Goal: Task Accomplishment & Management: Manage account settings

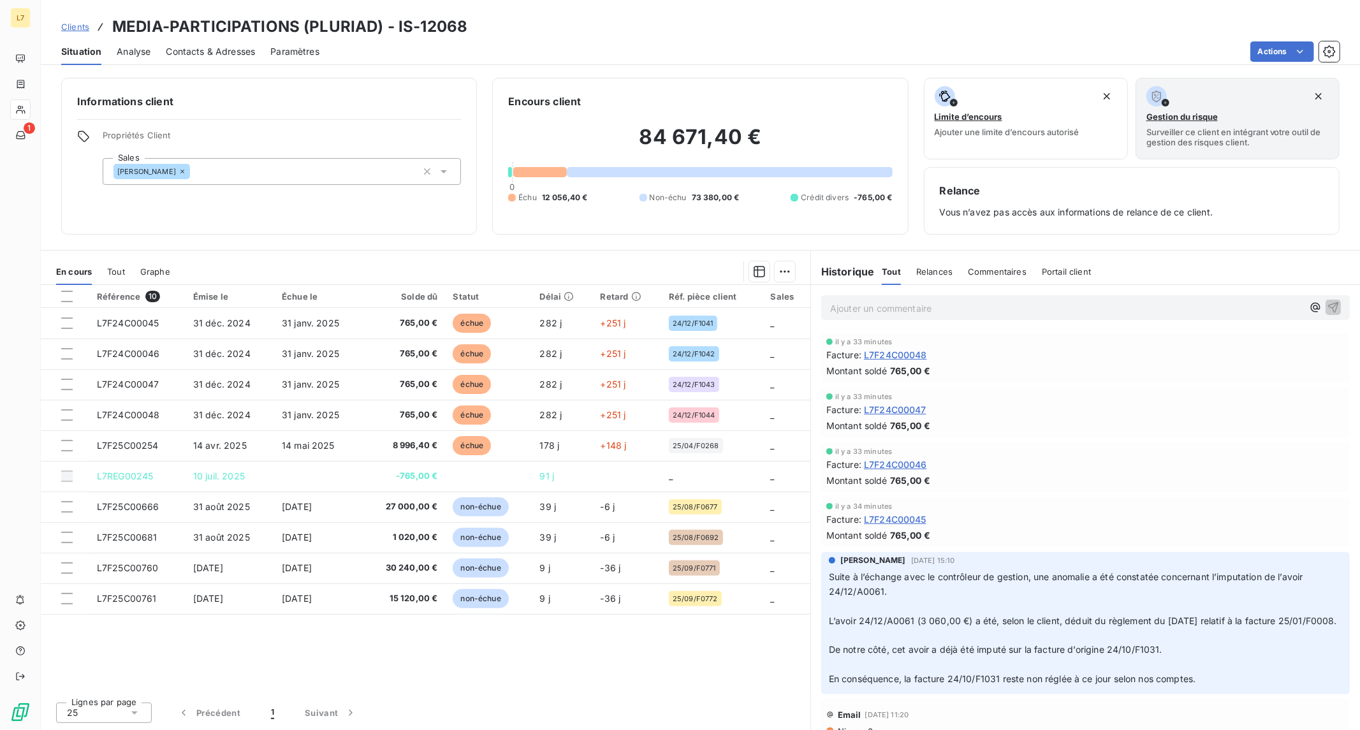
click at [214, 168] on div "[PERSON_NAME]" at bounding box center [282, 171] width 358 height 27
click at [333, 98] on h6 "Informations client" at bounding box center [269, 101] width 384 height 15
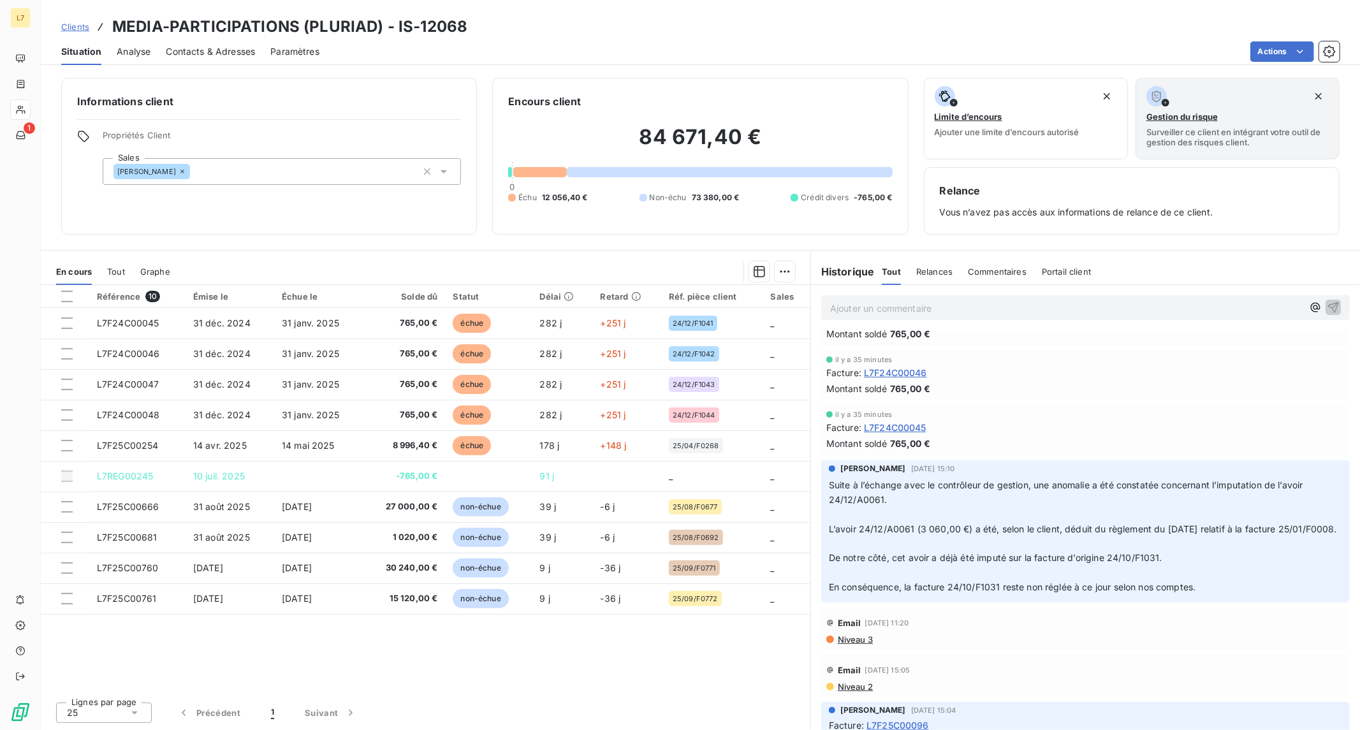
scroll to position [283, 0]
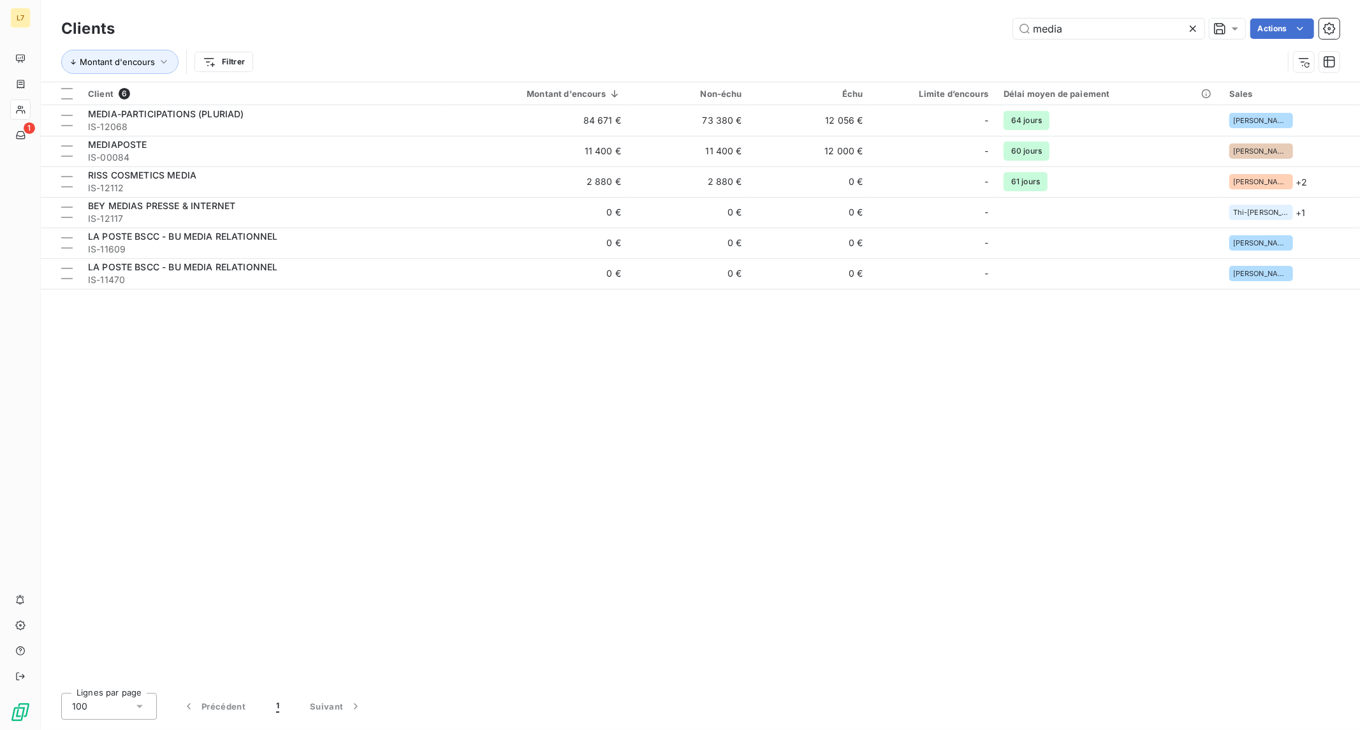
drag, startPoint x: 1103, startPoint y: 31, endPoint x: 875, endPoint y: 14, distance: 228.1
click at [875, 14] on div "Clients media Actions Montant d'encours Filtrer" at bounding box center [700, 41] width 1319 height 82
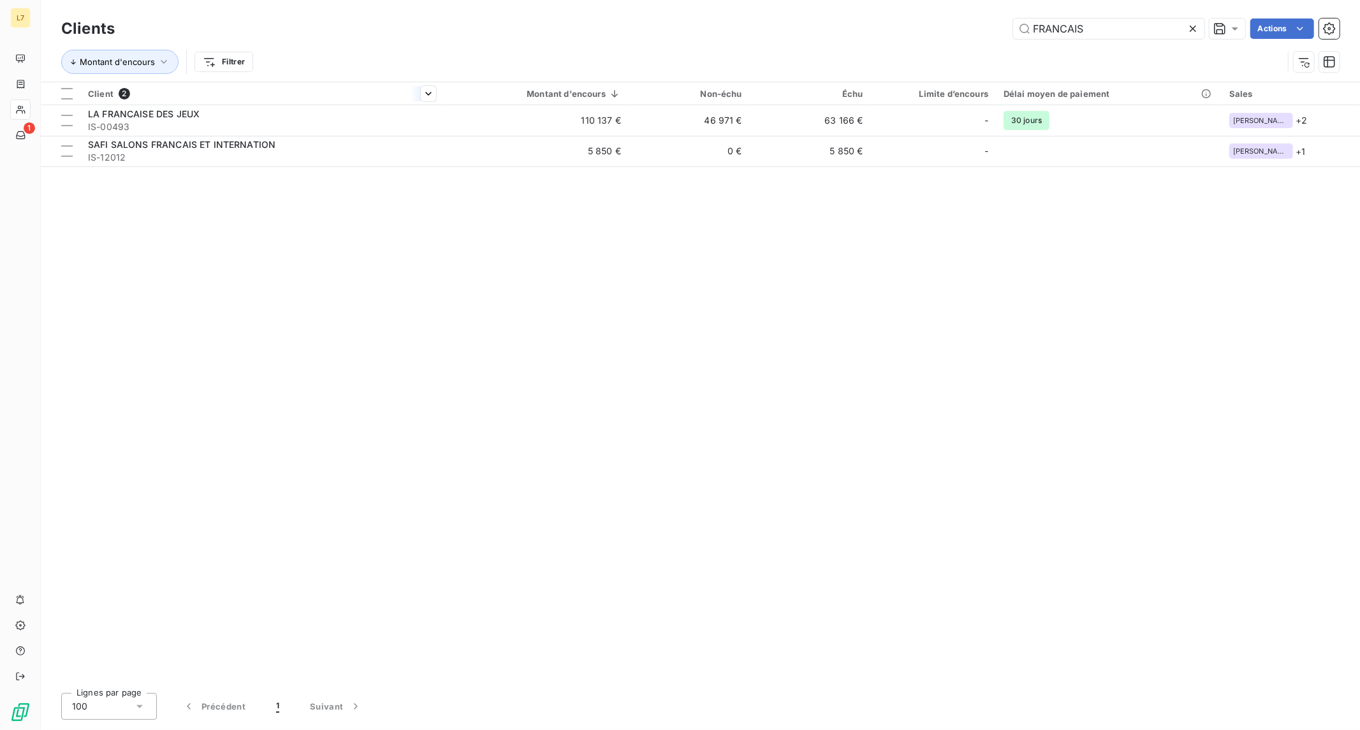
type input "FRANCAIS"
click at [368, 105] on div at bounding box center [261, 105] width 363 height 1
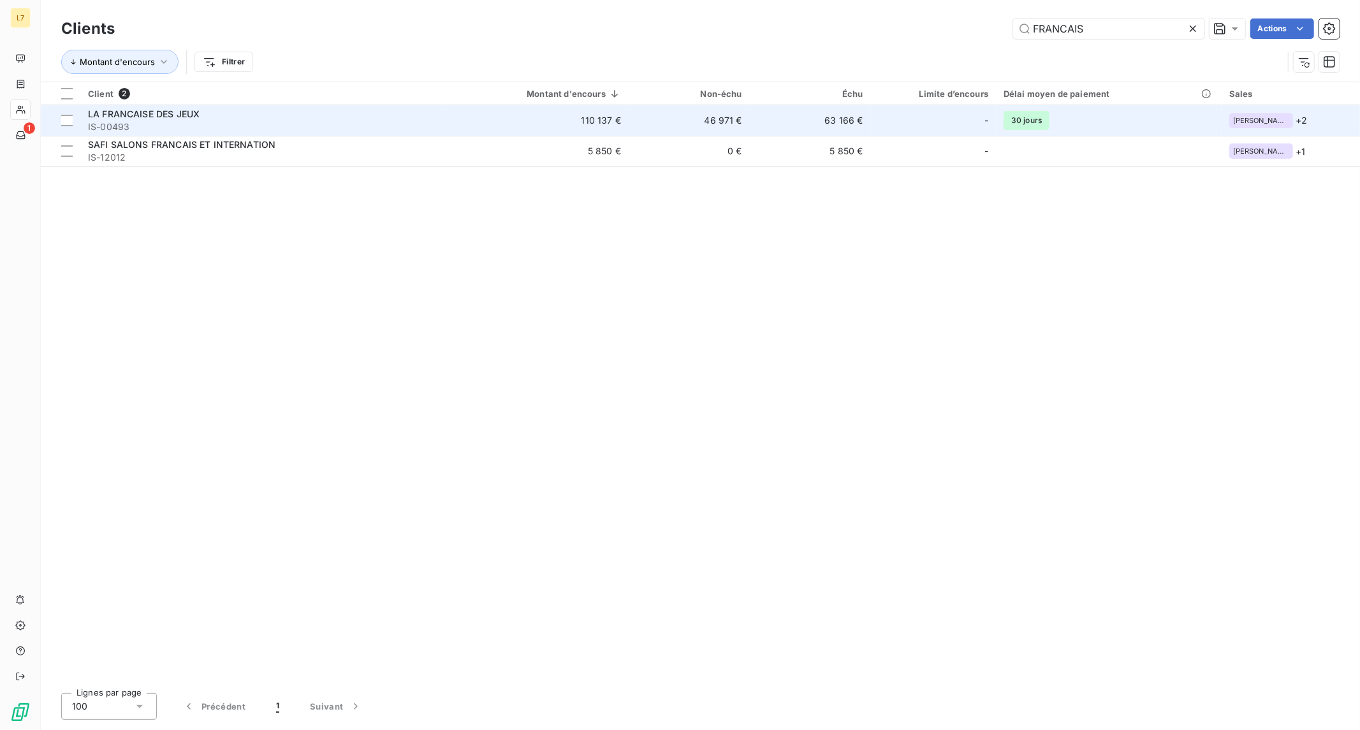
click at [358, 134] on td "LA FRANCAISE DES JEUX IS-00493" at bounding box center [261, 120] width 363 height 31
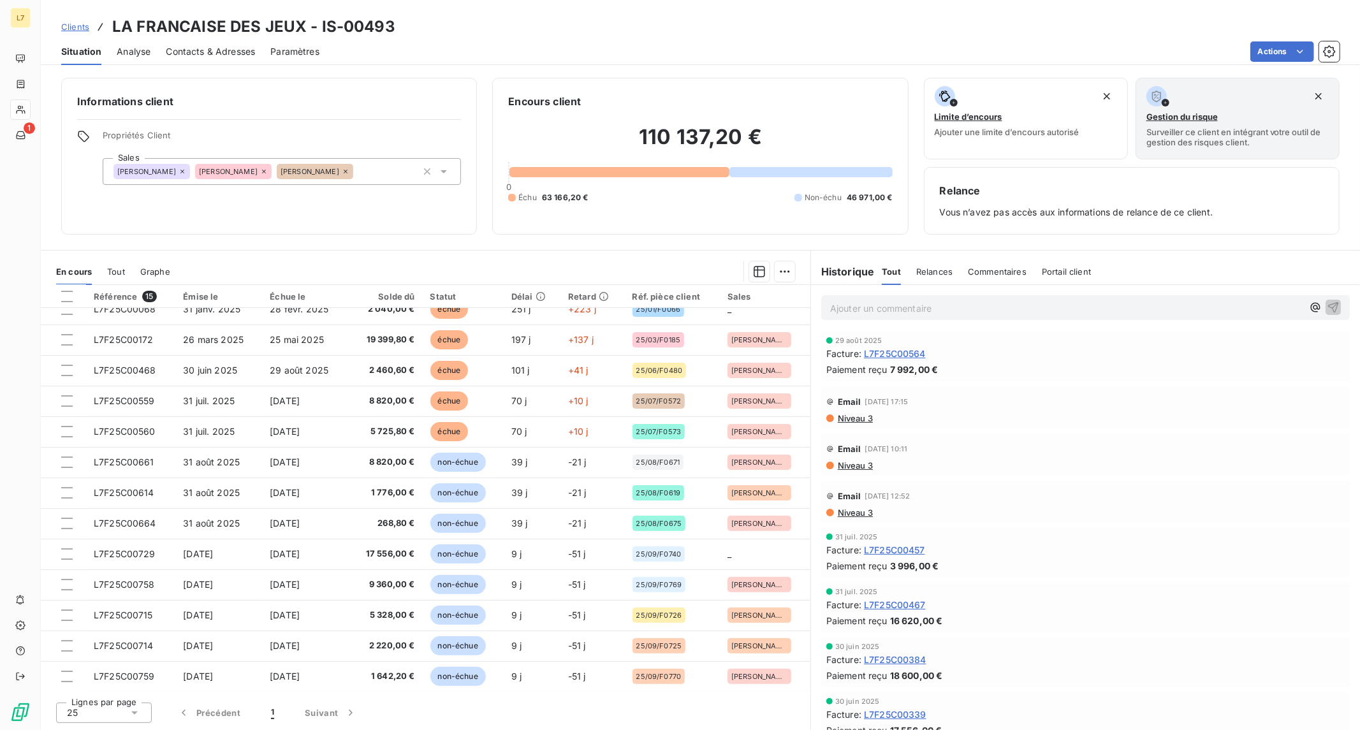
scroll to position [75, 0]
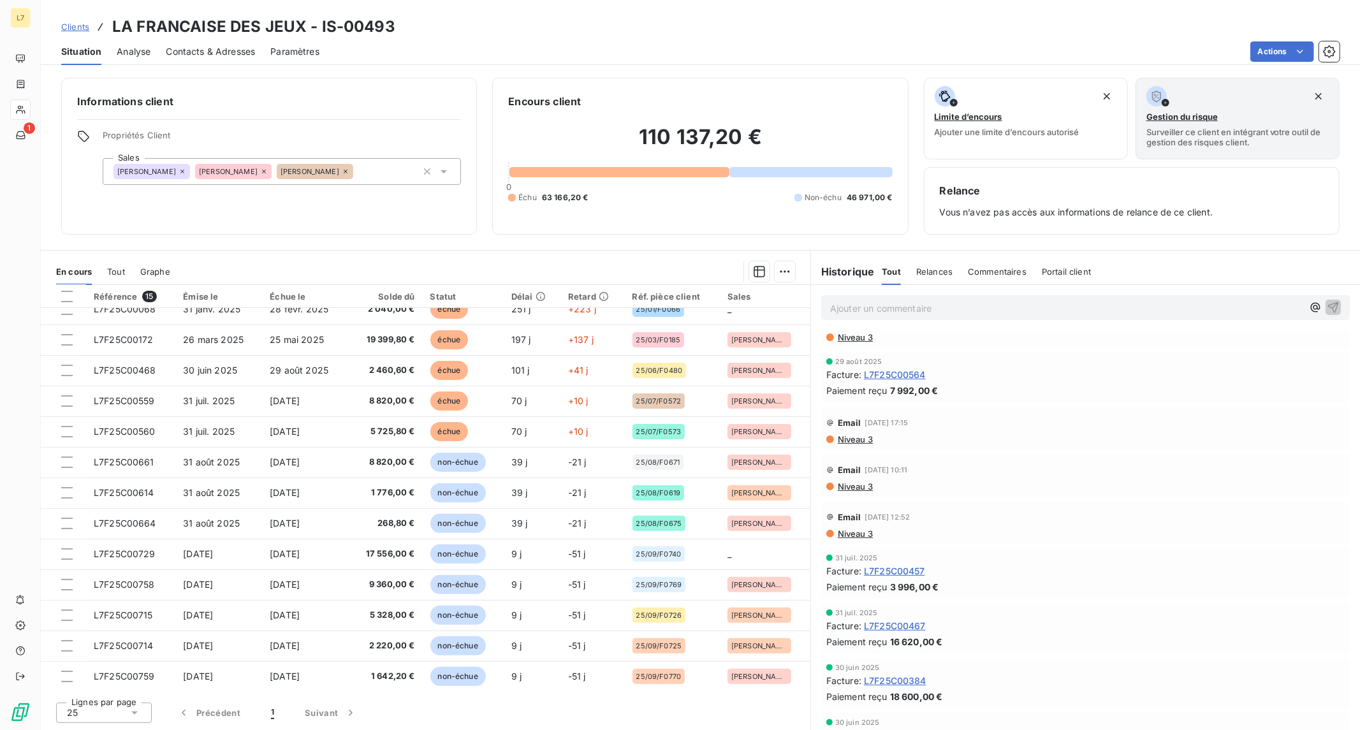
click at [932, 272] on span "Relances" at bounding box center [934, 271] width 36 height 10
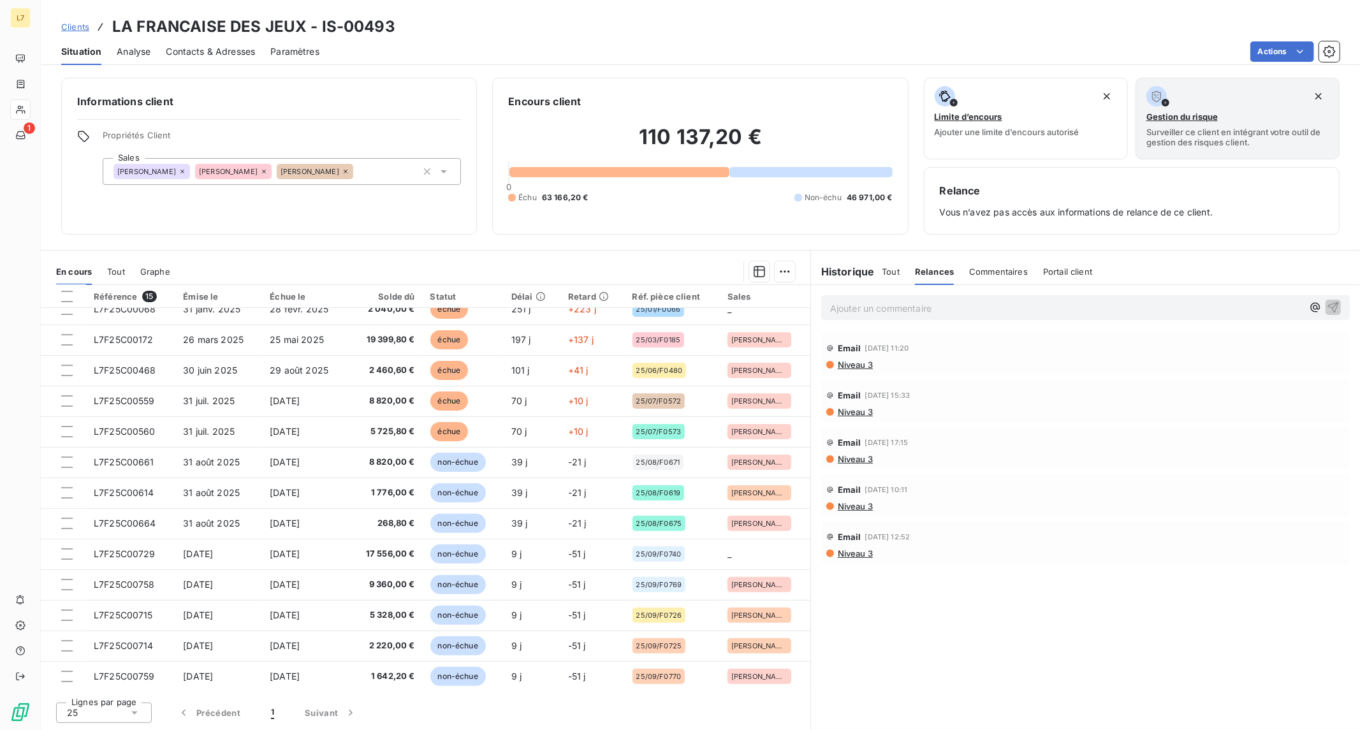
click at [1021, 272] on span "Commentaires" at bounding box center [998, 271] width 59 height 10
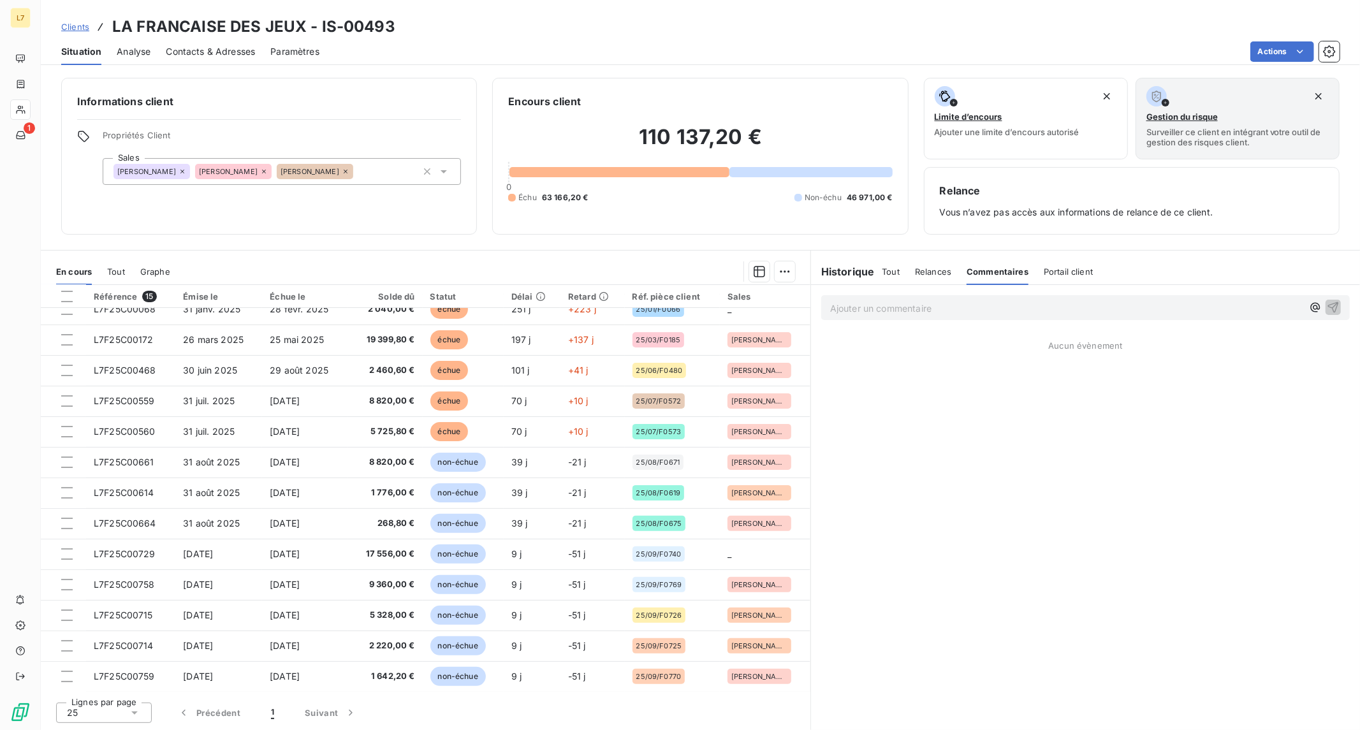
click at [1064, 272] on span "Portail client" at bounding box center [1067, 271] width 49 height 10
click at [895, 273] on span "Tout" at bounding box center [890, 271] width 18 height 10
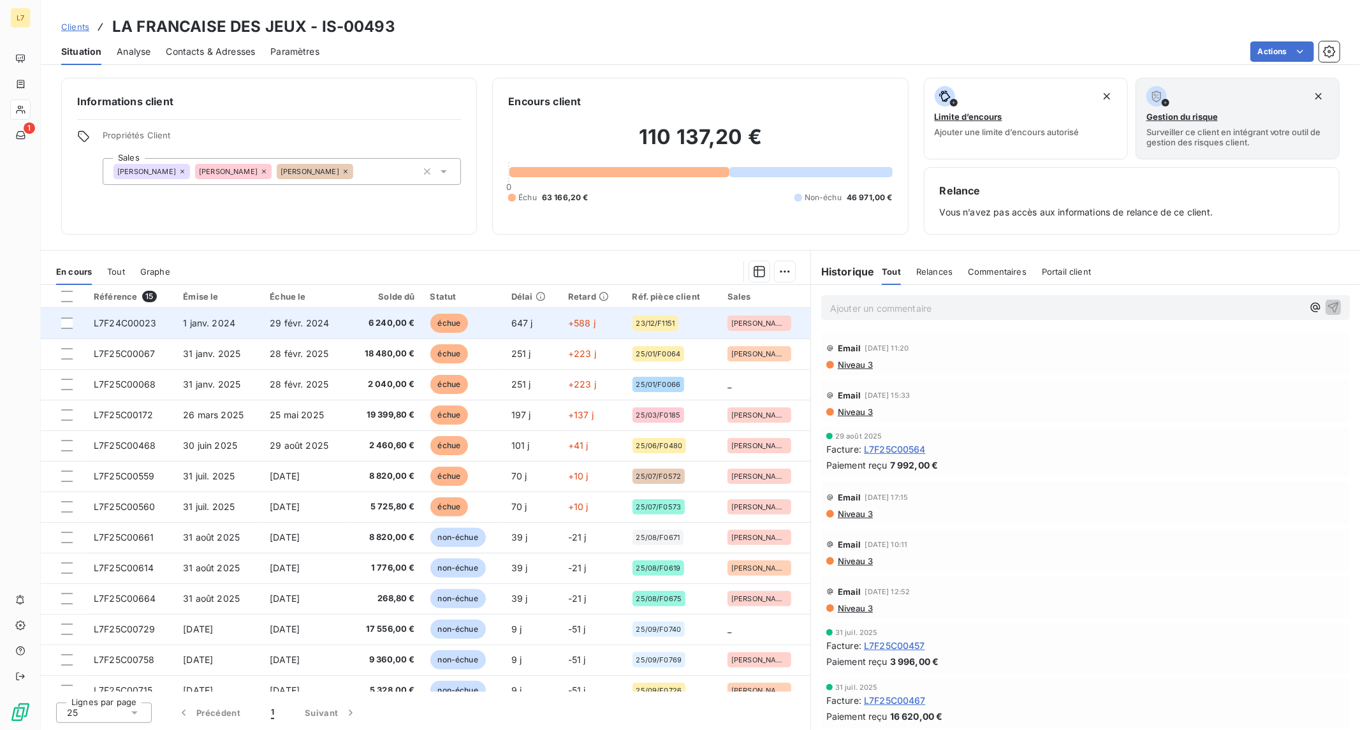
click at [414, 312] on td "6 240,00 €" at bounding box center [384, 323] width 75 height 31
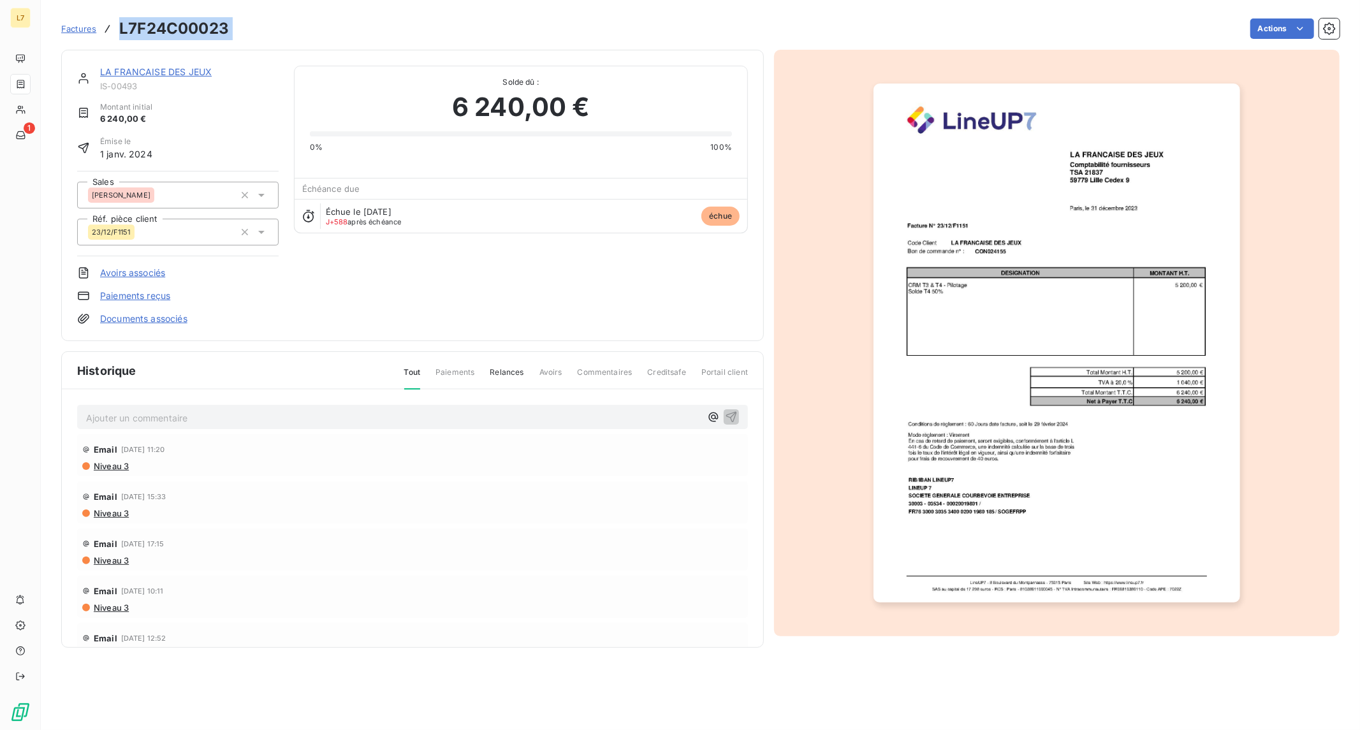
drag, startPoint x: 240, startPoint y: 28, endPoint x: 113, endPoint y: 33, distance: 126.3
click at [113, 33] on div "Factures L7F24C00023 Actions" at bounding box center [700, 28] width 1278 height 27
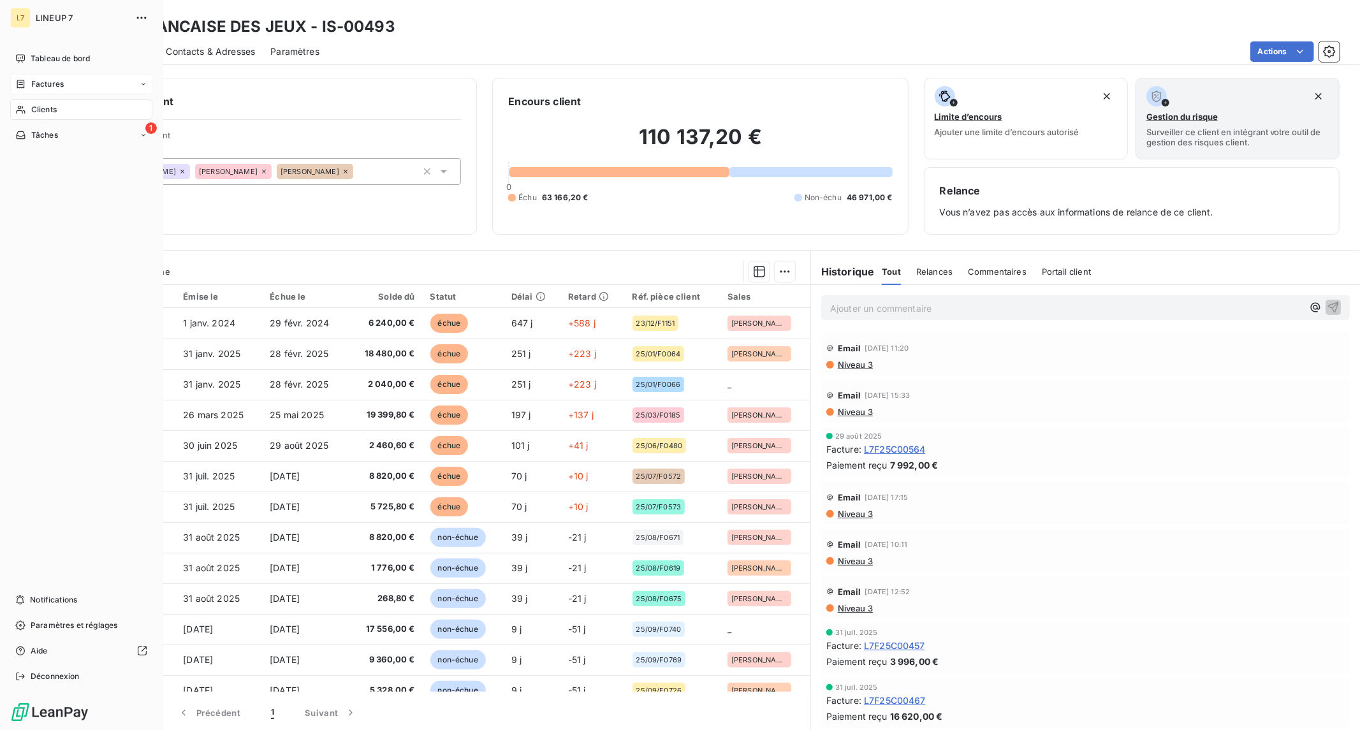
click at [40, 87] on span "Factures" at bounding box center [47, 83] width 33 height 11
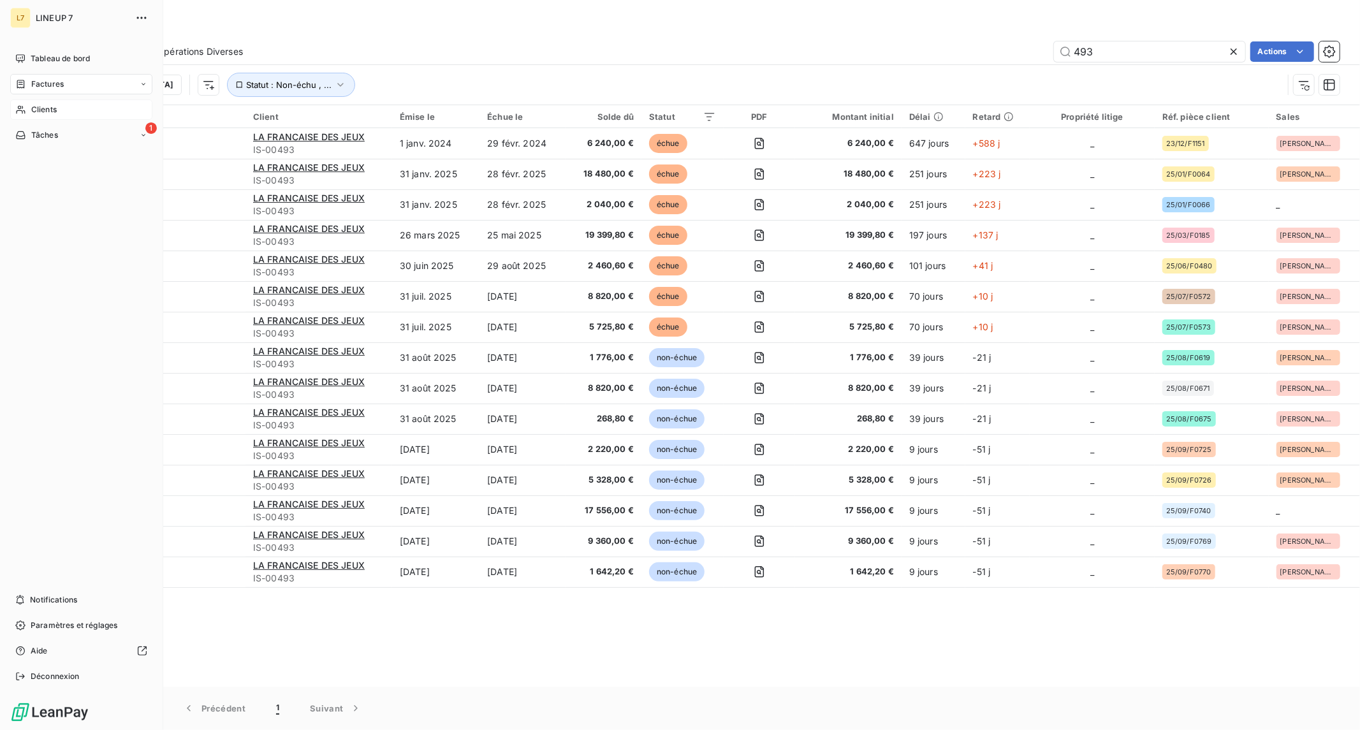
click at [47, 109] on span "Clients" at bounding box center [43, 109] width 25 height 11
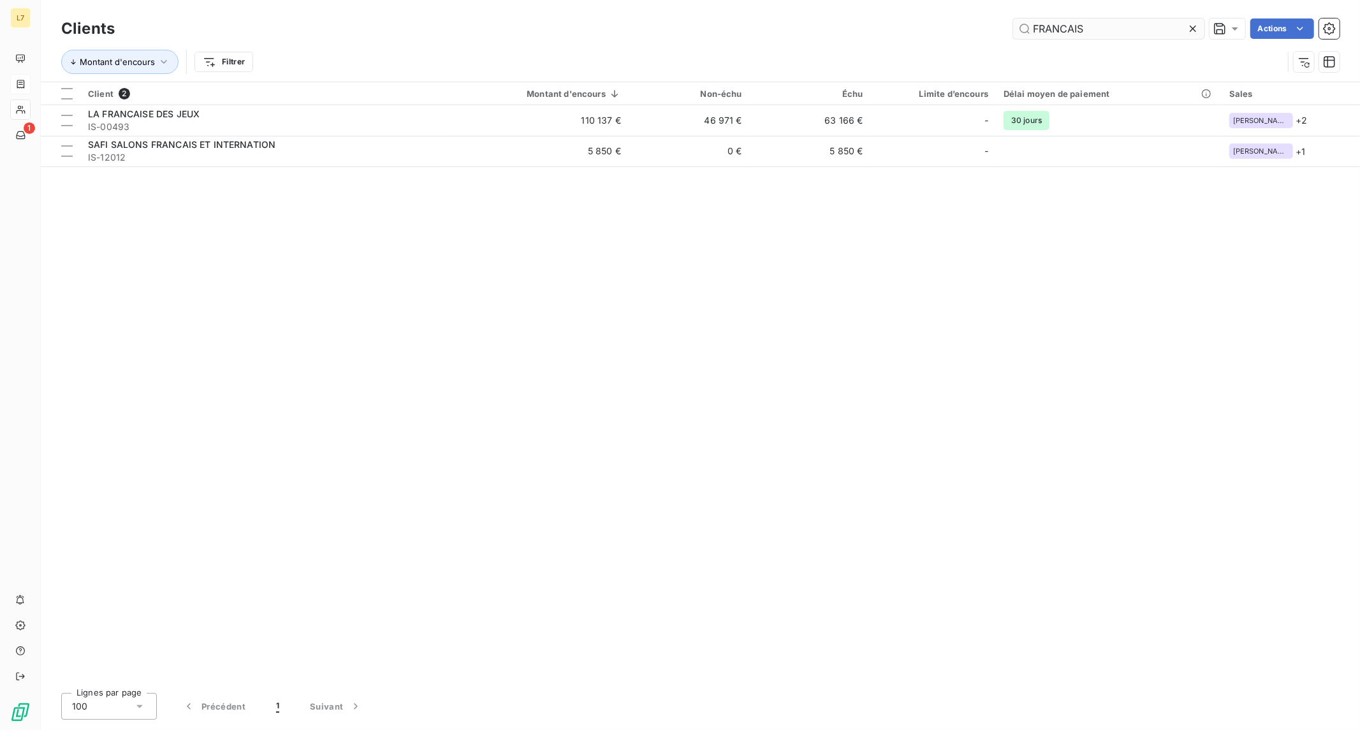
click at [1061, 32] on input "FRANCAIS" at bounding box center [1108, 28] width 191 height 20
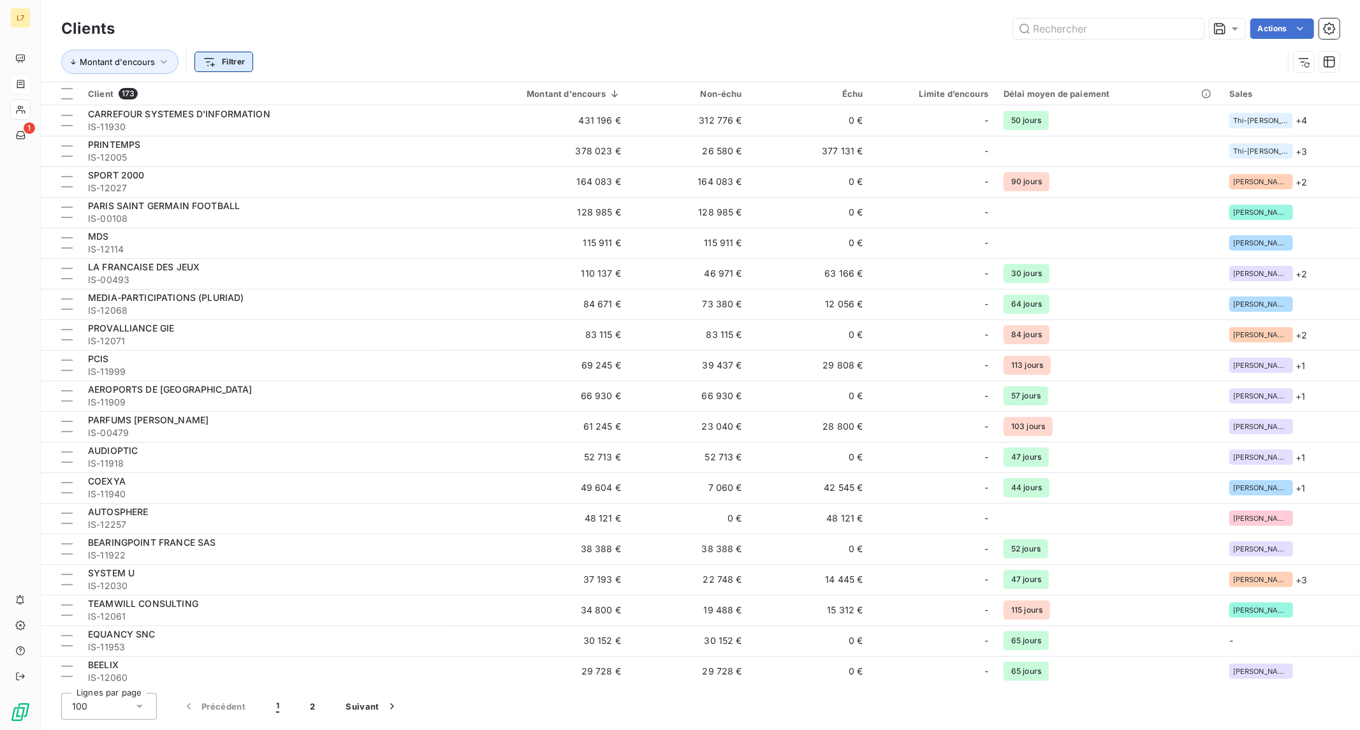
click at [215, 57] on html "L7 1 Clients Actions Montant d'encours Filtrer Client 173 Montant d'encours Non…" at bounding box center [680, 365] width 1360 height 730
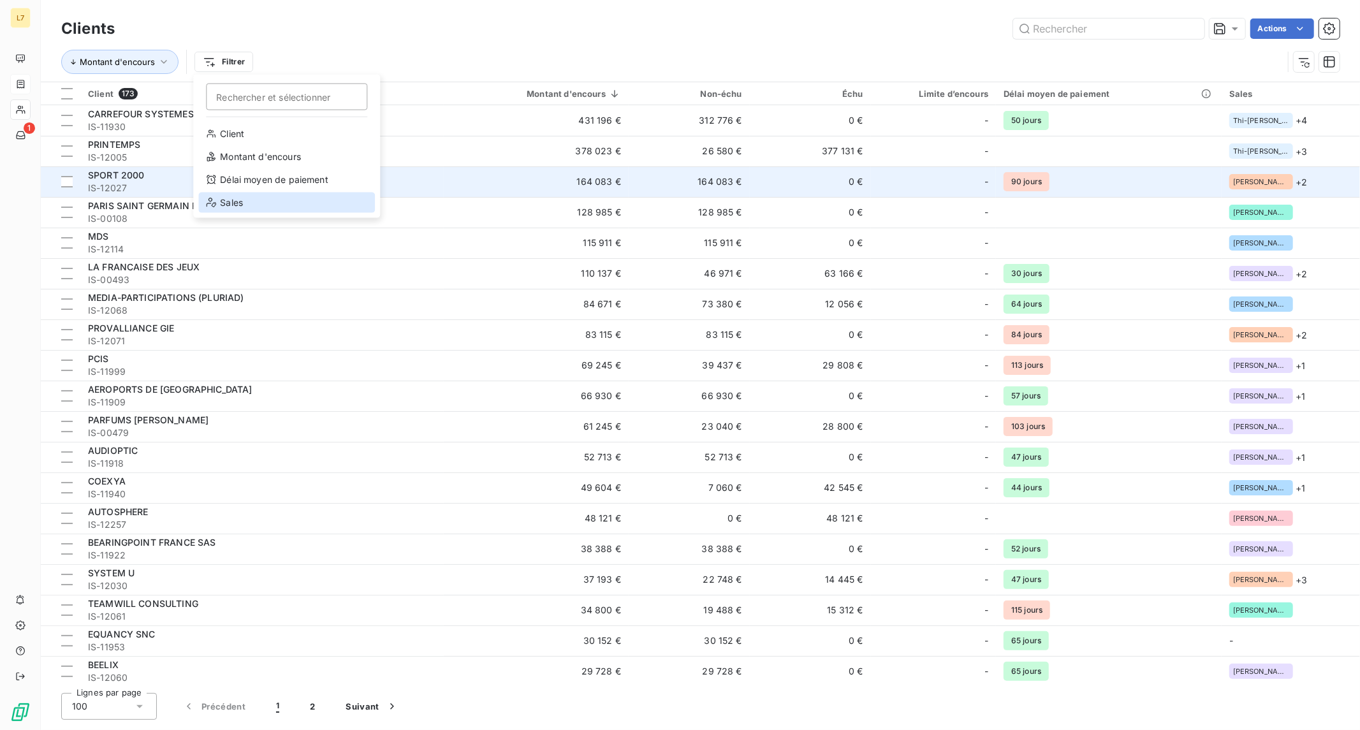
click at [245, 192] on div "Sales" at bounding box center [286, 202] width 177 height 20
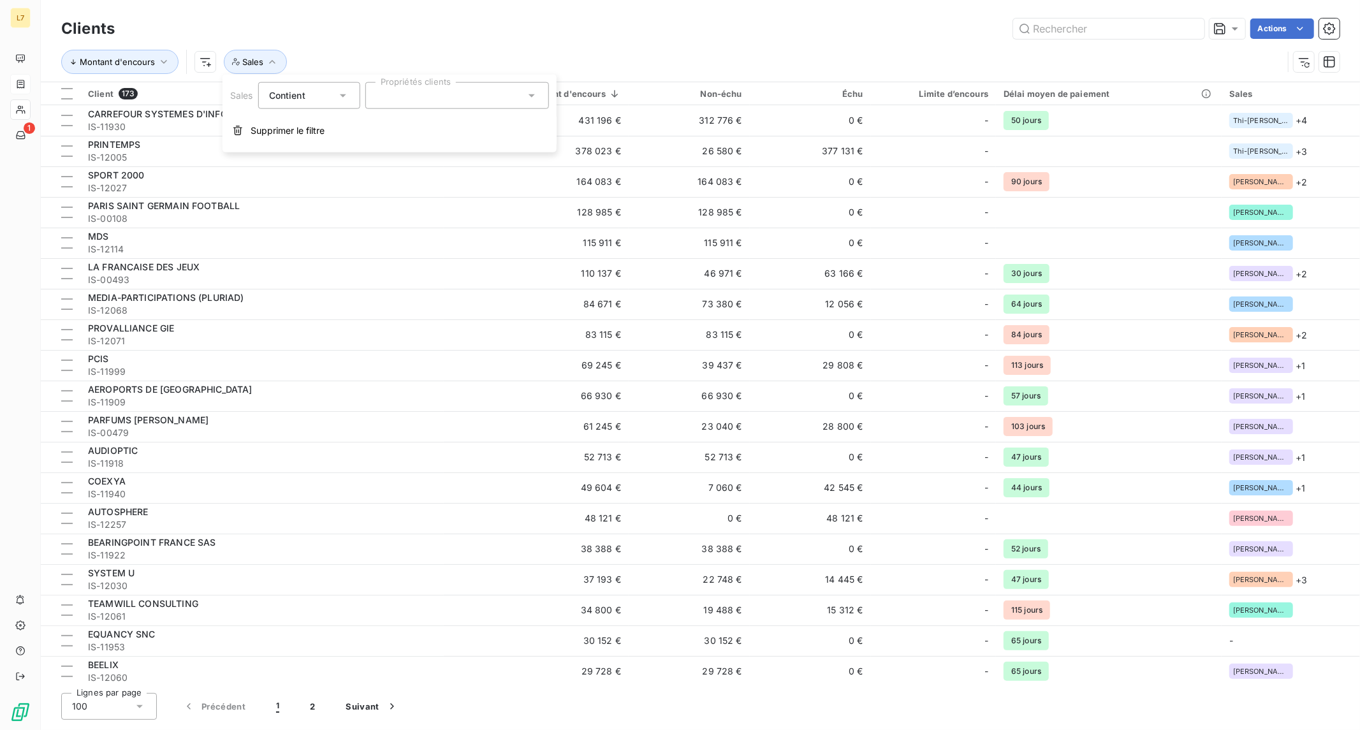
click at [412, 104] on div at bounding box center [457, 95] width 184 height 27
type input "KA"
click at [409, 119] on div "[PERSON_NAME]" at bounding box center [425, 126] width 66 height 15
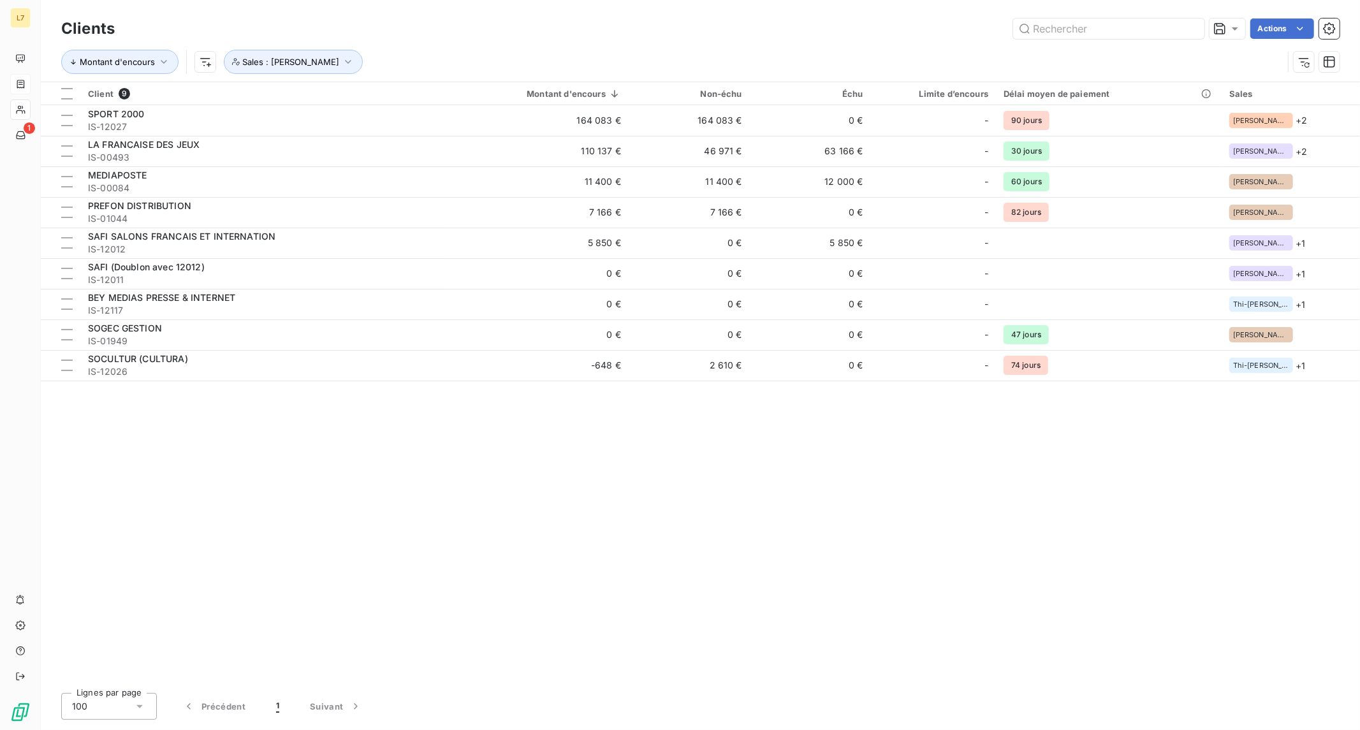
click at [584, 37] on div "Actions" at bounding box center [734, 28] width 1209 height 20
click at [1300, 21] on html "L7 1 Clients Actions Propriétés Clients Voir le tableau de bord (9 clients) Mon…" at bounding box center [680, 365] width 1360 height 730
drag, startPoint x: 1109, startPoint y: 60, endPoint x: 1205, endPoint y: 38, distance: 98.0
click at [1112, 60] on div "Éditer les Propriétés clients (0 client)" at bounding box center [1018, 61] width 203 height 20
click at [1324, 33] on icon "button" at bounding box center [1329, 28] width 13 height 13
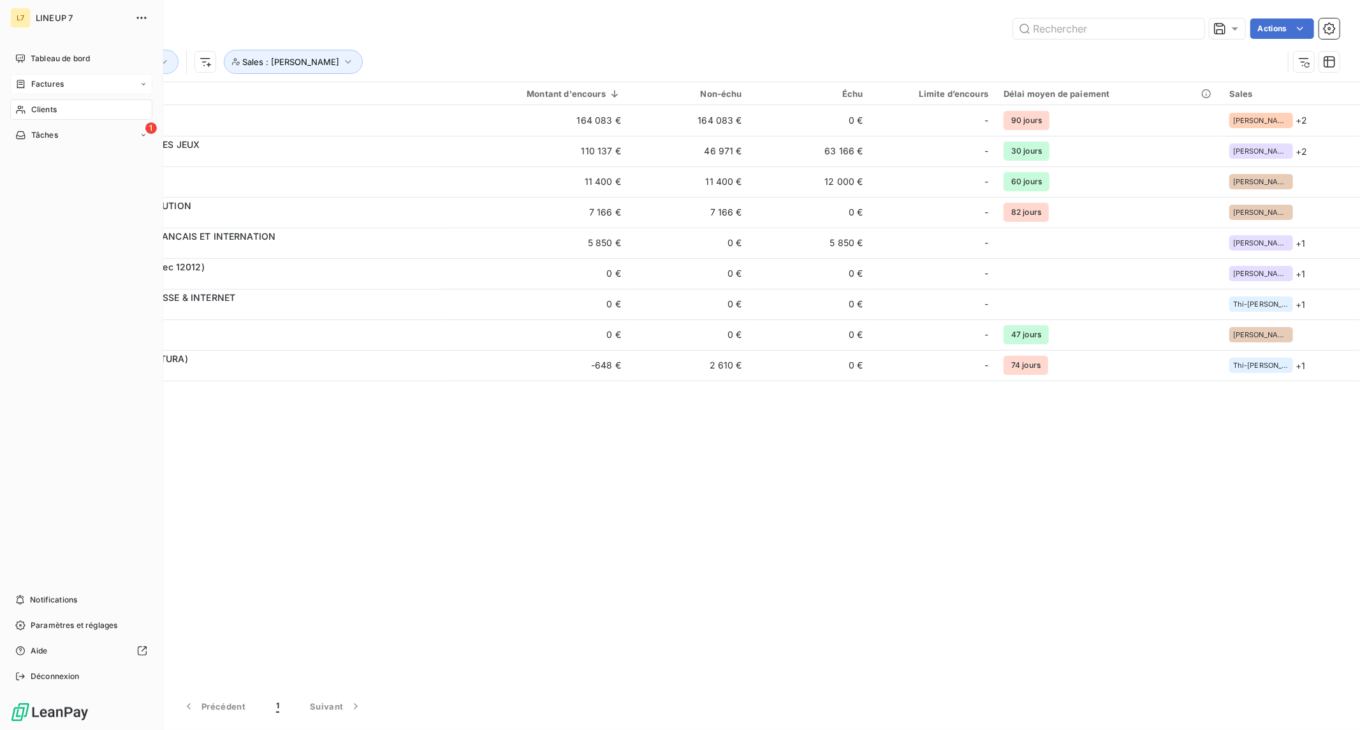
click at [40, 76] on div "Factures" at bounding box center [81, 84] width 142 height 20
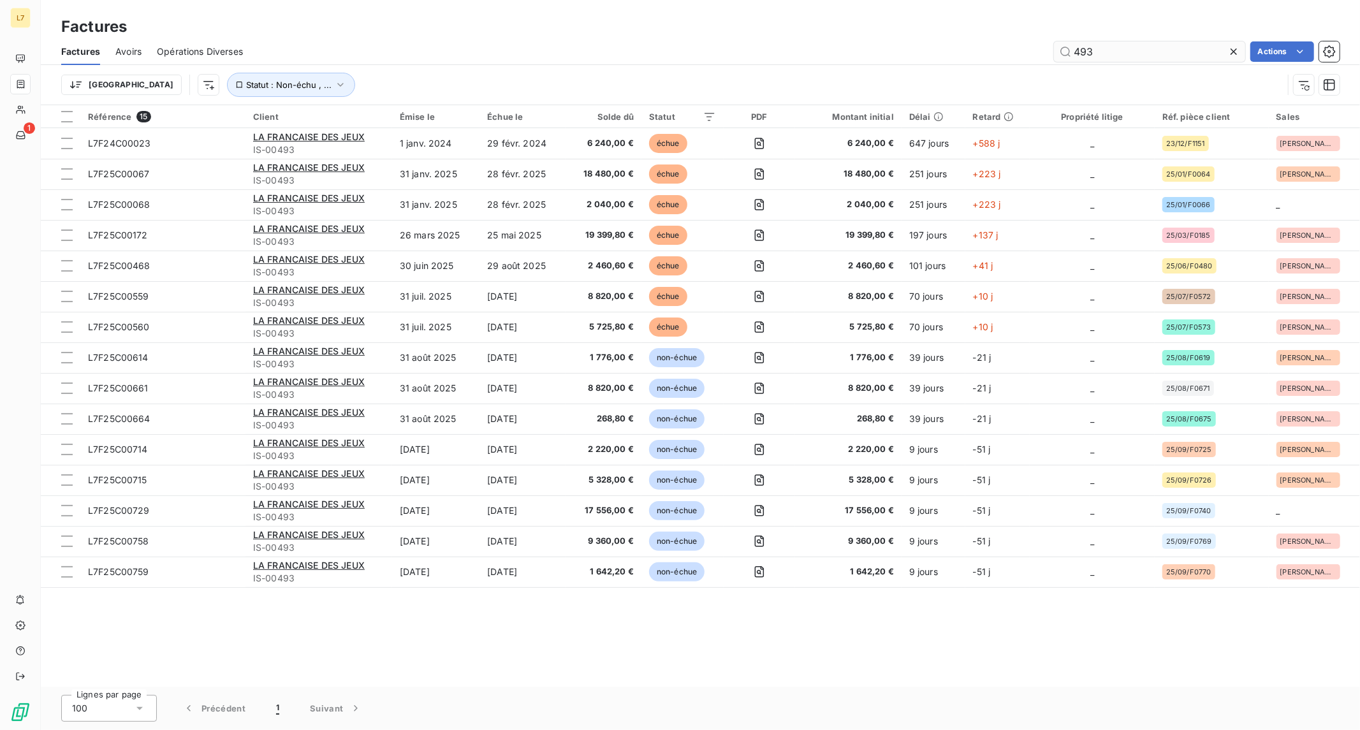
click at [1104, 52] on input "493" at bounding box center [1149, 51] width 191 height 20
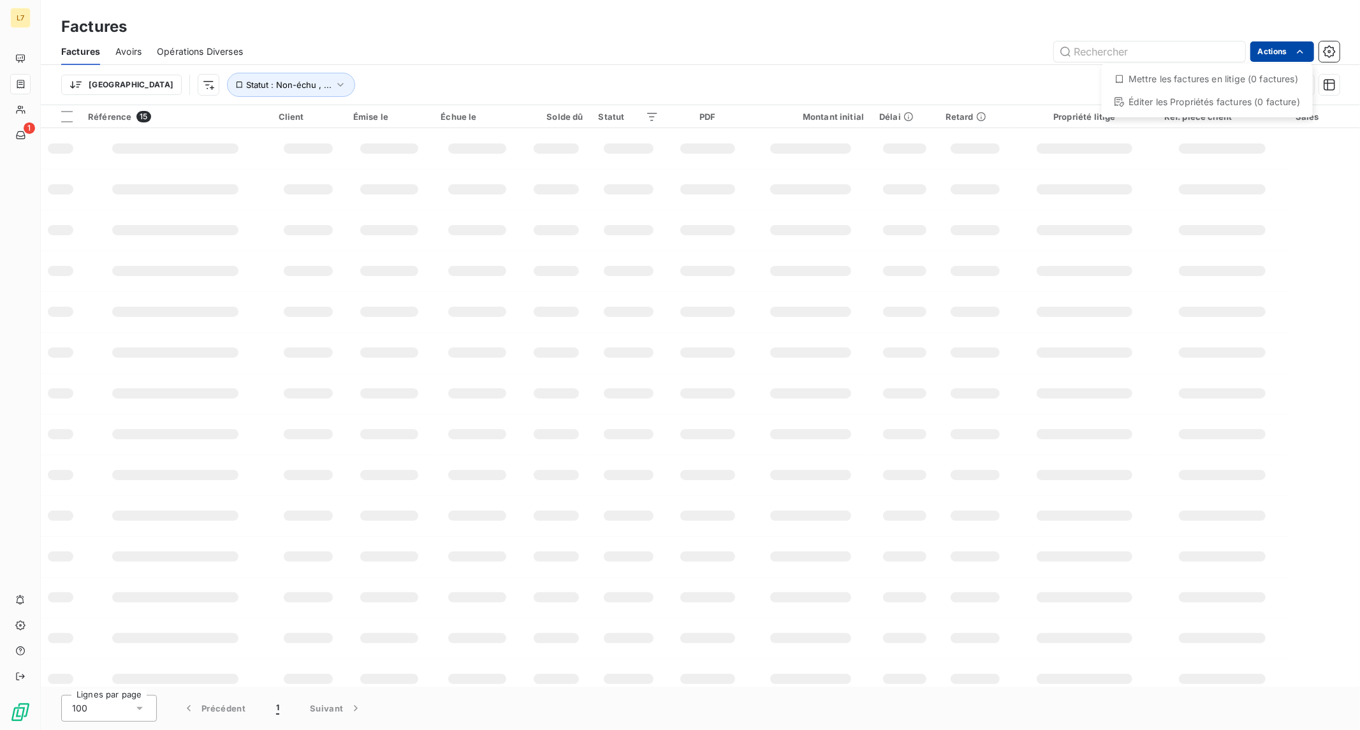
click at [1291, 55] on html "L7 1 Factures Factures Avoirs Opérations Diverses Actions Mettre les factures e…" at bounding box center [680, 365] width 1360 height 730
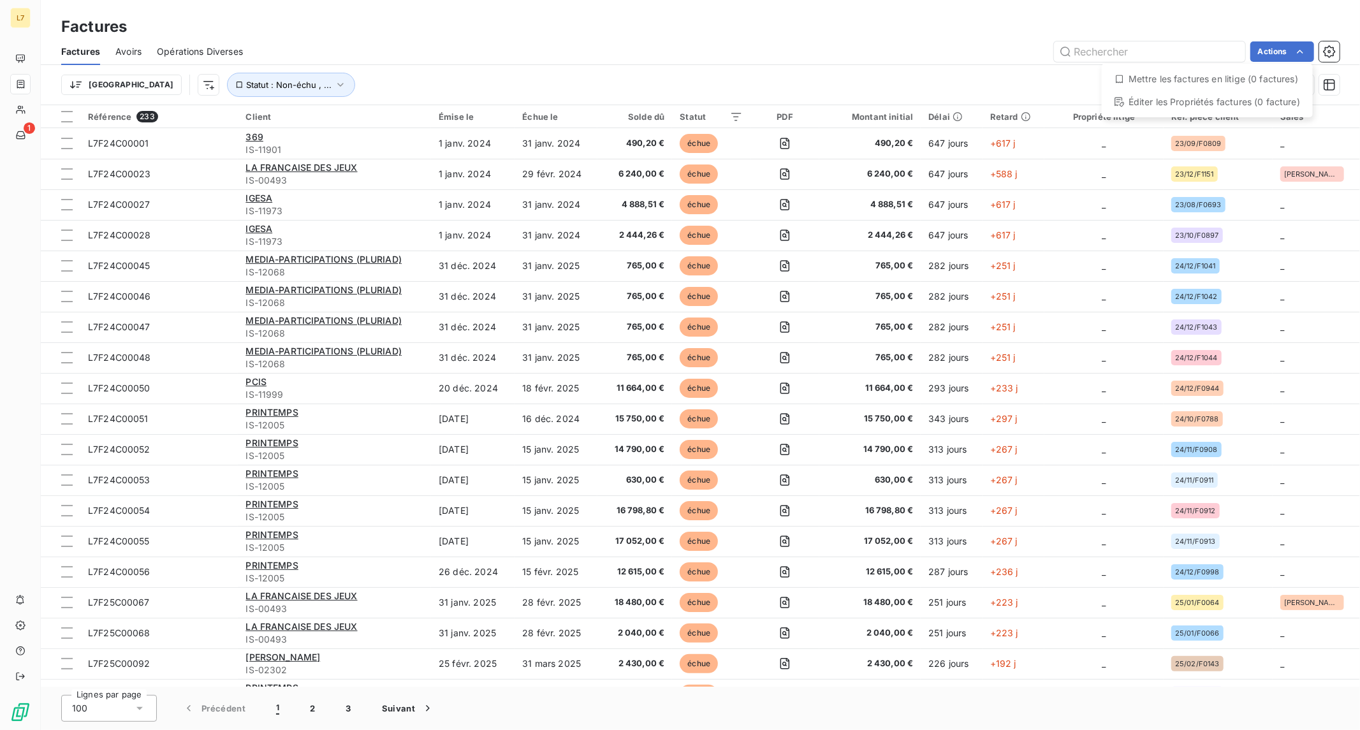
click at [1328, 50] on html "L7 1 Factures Factures Avoirs Opérations Diverses Actions Mettre les factures e…" at bounding box center [680, 365] width 1360 height 730
click at [1328, 50] on icon "button" at bounding box center [1329, 51] width 3 height 3
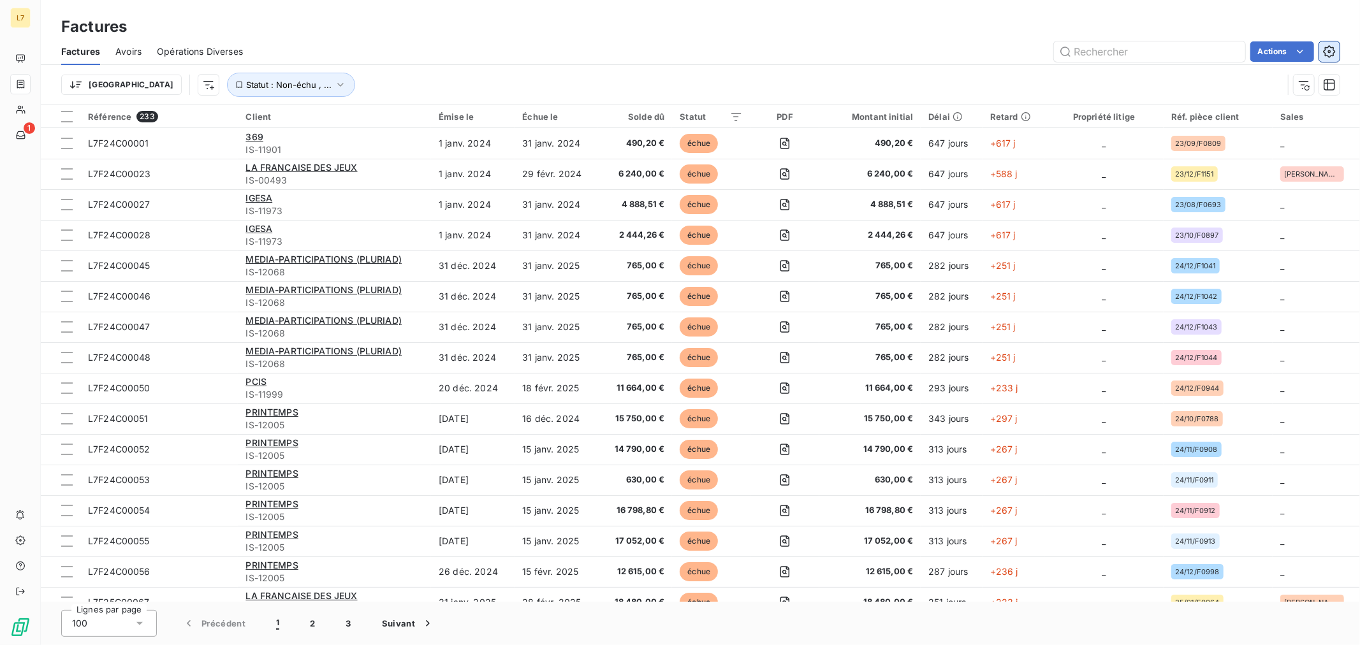
click at [1323, 48] on icon "button" at bounding box center [1329, 51] width 13 height 13
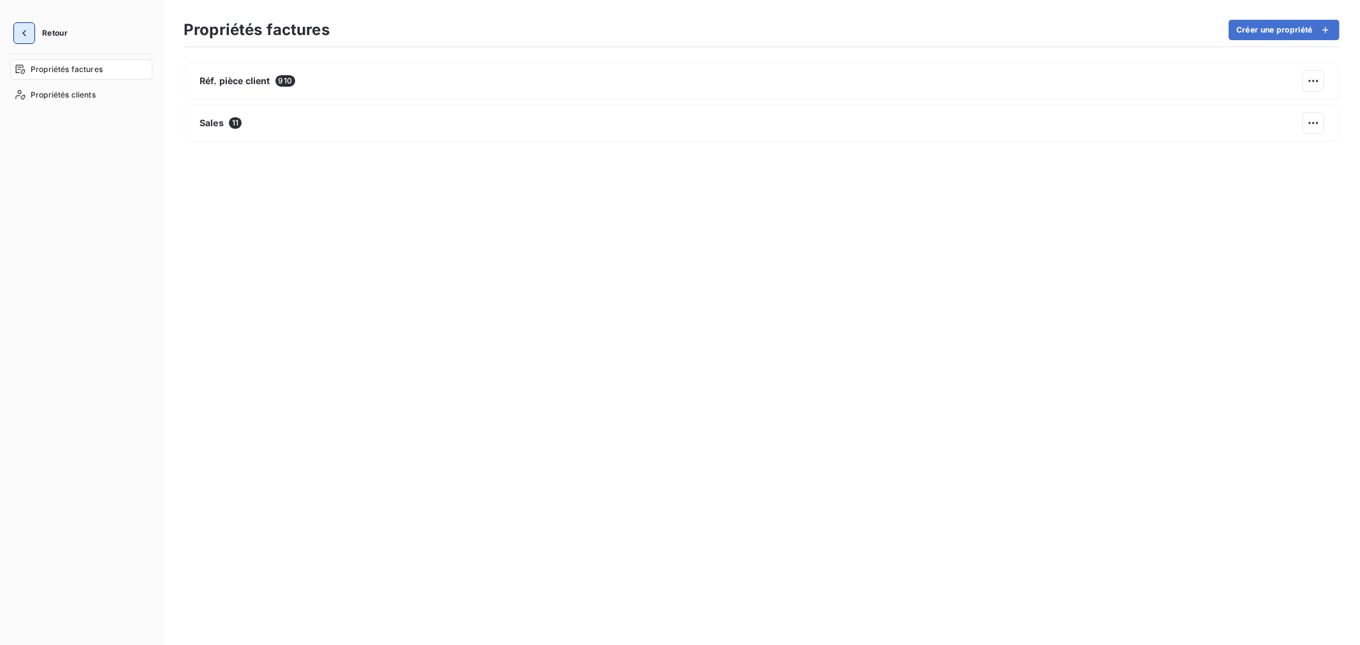
click at [29, 34] on icon "button" at bounding box center [24, 33] width 13 height 13
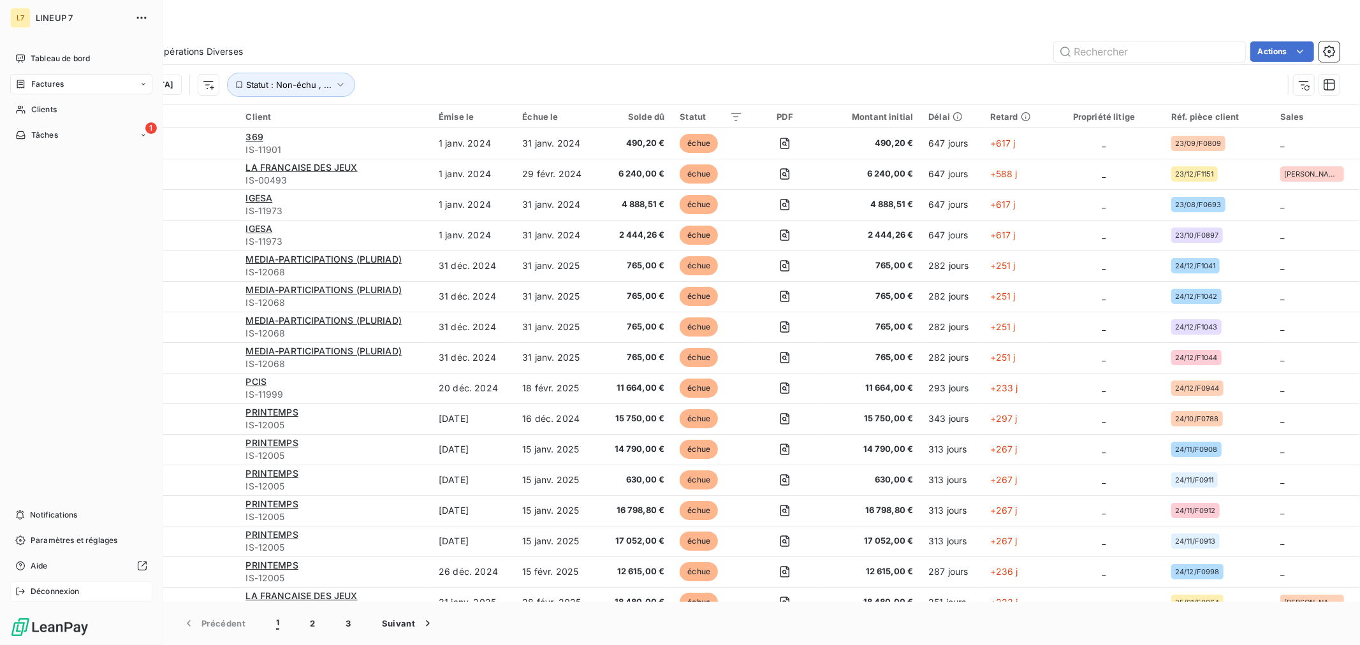
click at [33, 595] on span "Déconnexion" at bounding box center [55, 591] width 49 height 11
